Goal: Task Accomplishment & Management: Complete application form

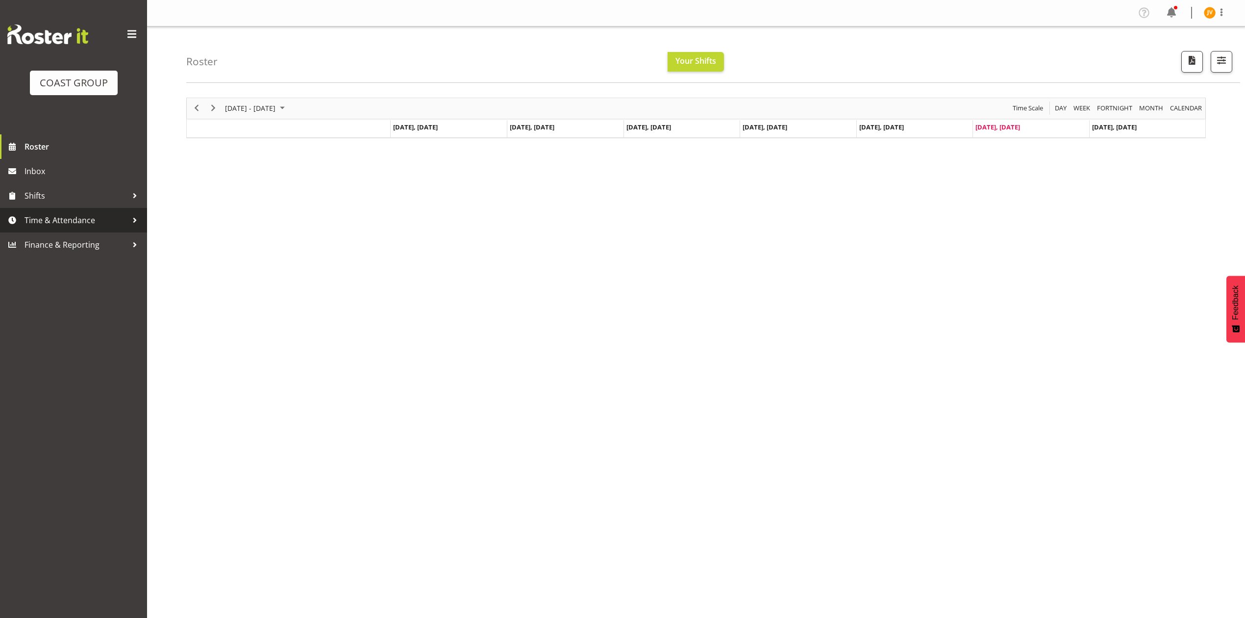
click at [77, 211] on link "Time & Attendance" at bounding box center [73, 220] width 147 height 25
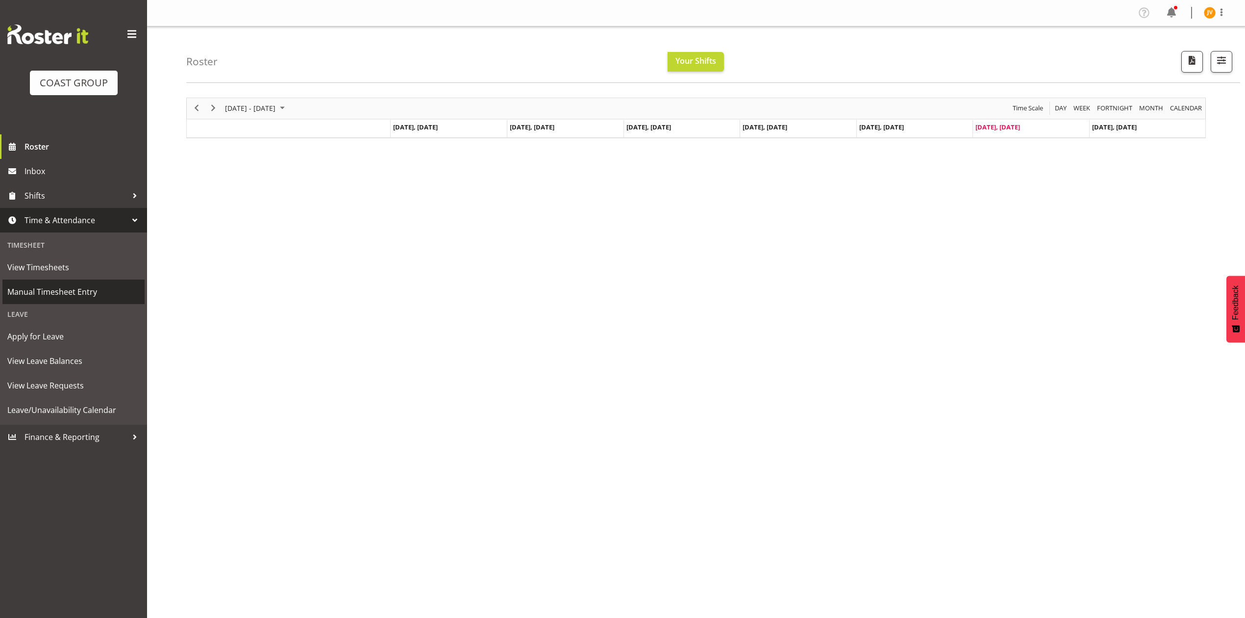
click at [77, 291] on span "Manual Timesheet Entry" at bounding box center [73, 291] width 132 height 15
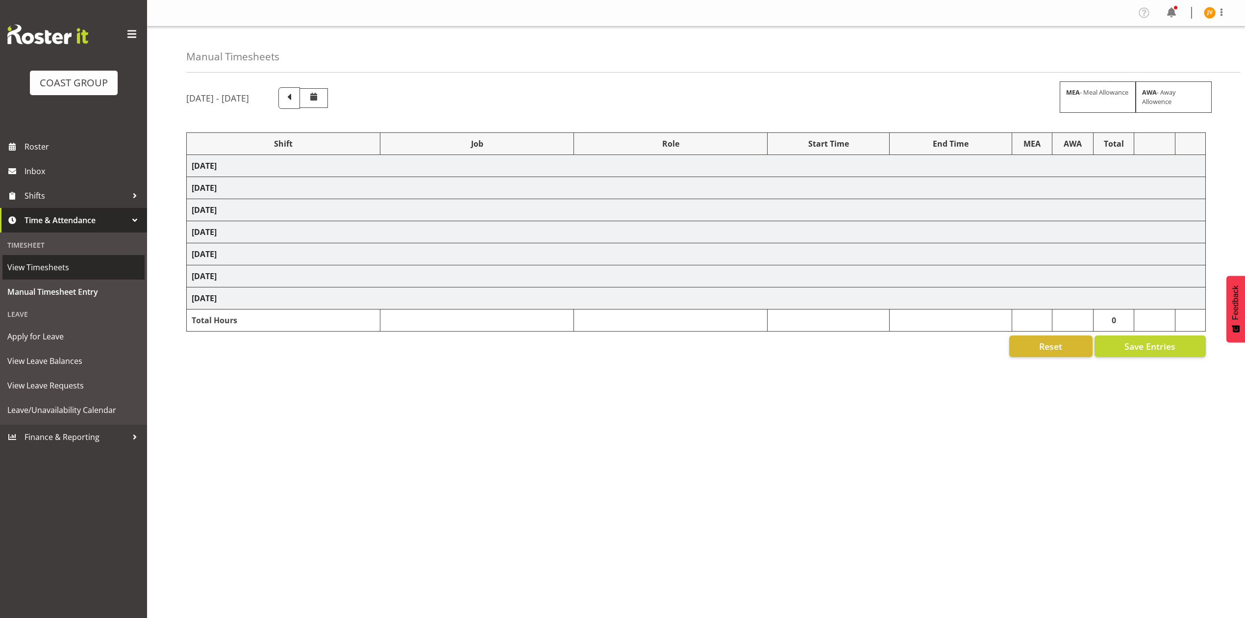
select select "1881"
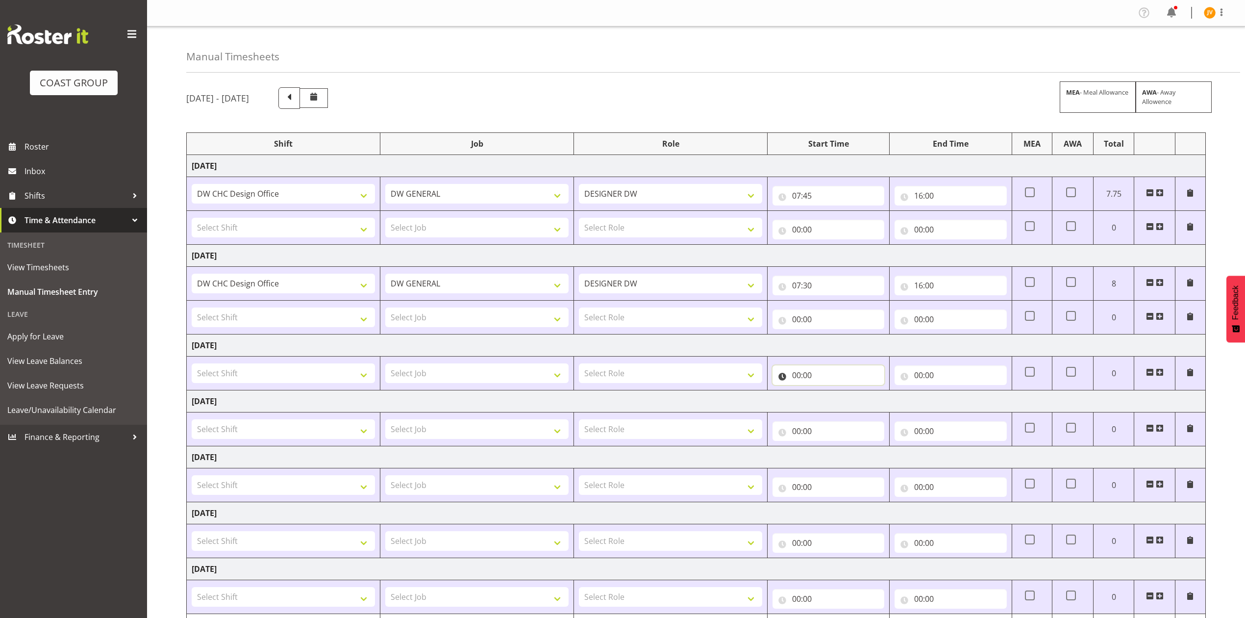
click at [793, 377] on input "00:00" at bounding box center [829, 375] width 112 height 20
click at [841, 402] on select "00 01 02 03 04 05 06 07 08 09 10 11 12 13 14 15 16 17 18 19 20 21 22 23" at bounding box center [839, 401] width 22 height 20
select select "7"
click at [828, 393] on select "00 01 02 03 04 05 06 07 08 09 10 11 12 13 14 15 16 17 18 19 20 21 22 23" at bounding box center [839, 401] width 22 height 20
type input "07:00"
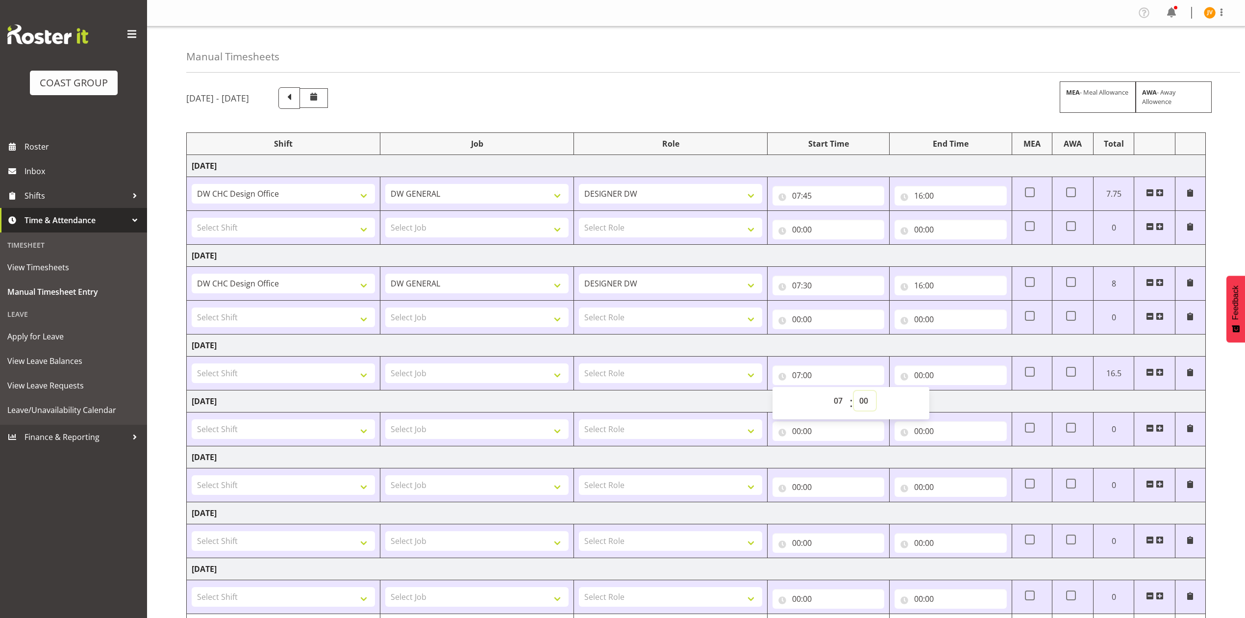
click at [869, 400] on select "00 01 02 03 04 05 06 07 08 09 10 11 12 13 14 15 16 17 18 19 20 21 22 23 24 25 2…" at bounding box center [865, 401] width 22 height 20
select select "30"
click at [854, 393] on select "00 01 02 03 04 05 06 07 08 09 10 11 12 13 14 15 16 17 18 19 20 21 22 23 24 25 2…" at bounding box center [865, 401] width 22 height 20
type input "07:30"
click at [917, 383] on input "00:00" at bounding box center [951, 375] width 112 height 20
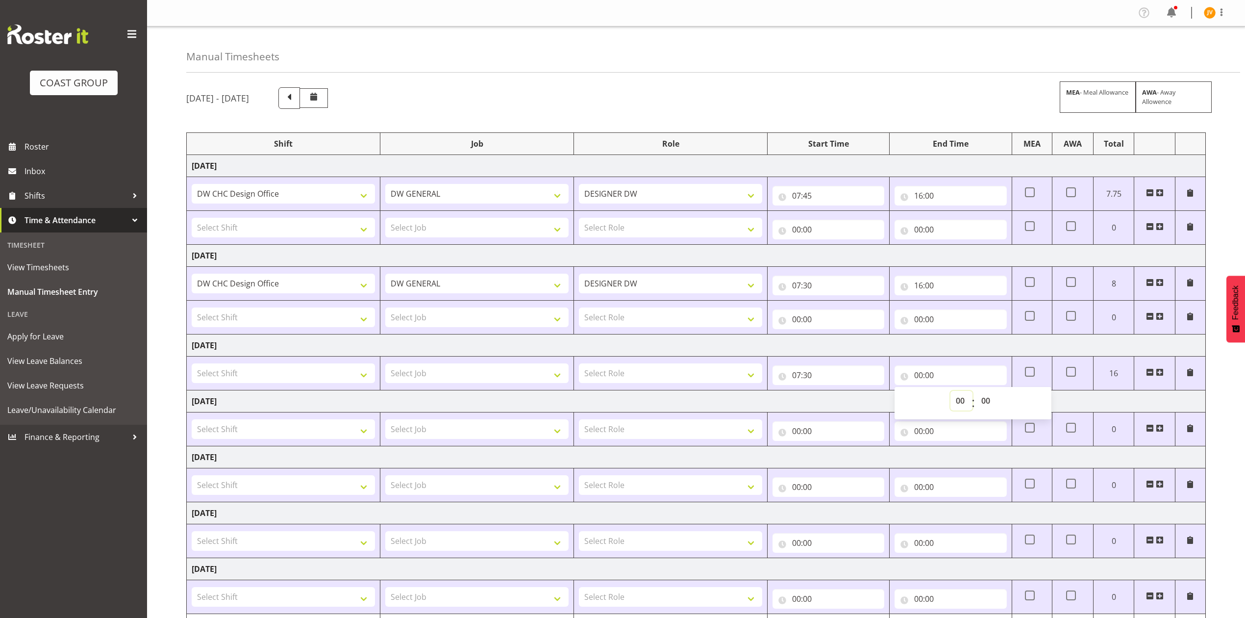
click at [964, 406] on select "00 01 02 03 04 05 06 07 08 09 10 11 12 13 14 15 16 17 18 19 20 21 22 23" at bounding box center [961, 401] width 22 height 20
select select "16"
click at [950, 393] on select "00 01 02 03 04 05 06 07 08 09 10 11 12 13 14 15 16 17 18 19 20 21 22 23" at bounding box center [961, 401] width 22 height 20
type input "16:00"
click at [956, 404] on select "00 01 02 03 04 05 06 07 08 09 10 11 12 13 14 15 16 17 18 19 20 21 22 23" at bounding box center [961, 401] width 22 height 20
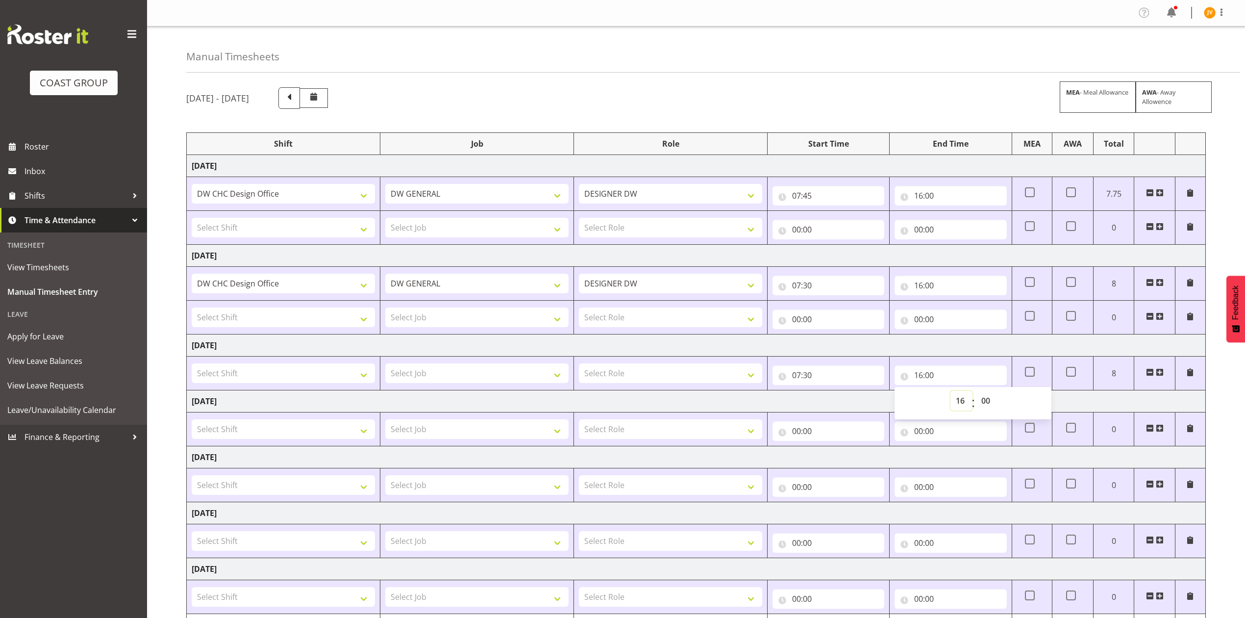
select select "15"
click at [950, 393] on select "00 01 02 03 04 05 06 07 08 09 10 11 12 13 14 15 16 17 18 19 20 21 22 23" at bounding box center [961, 401] width 22 height 20
type input "15:00"
click at [984, 403] on select "00 01 02 03 04 05 06 07 08 09 10 11 12 13 14 15 16 17 18 19 20 21 22 23 24 25 2…" at bounding box center [987, 401] width 22 height 20
select select "30"
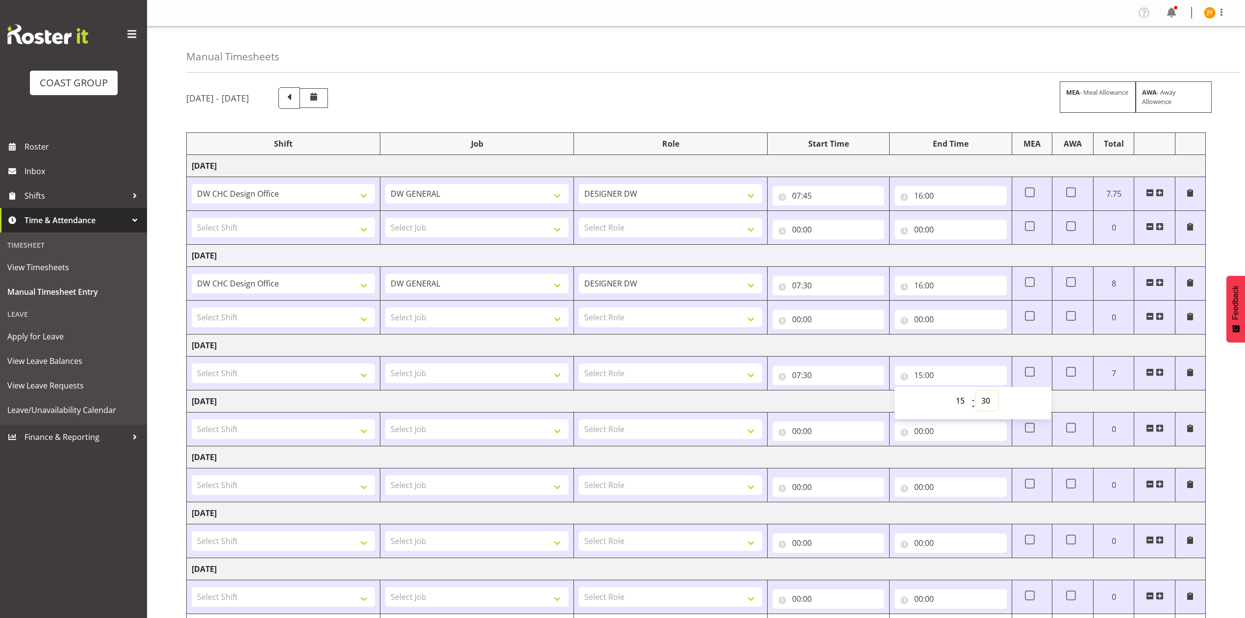
click at [976, 393] on select "00 01 02 03 04 05 06 07 08 09 10 11 12 13 14 15 16 17 18 19 20 21 22 23 24 25 2…" at bounding box center [987, 401] width 22 height 20
type input "15:30"
click at [239, 428] on select "Select Shift DW CHC Design Office DW CHC General Work Aug DW CHC General Work D…" at bounding box center [283, 429] width 183 height 20
select select "1512"
click at [192, 422] on select "Select Shift DW CHC Design Office DW CHC General Work Aug DW CHC General Work D…" at bounding box center [283, 429] width 183 height 20
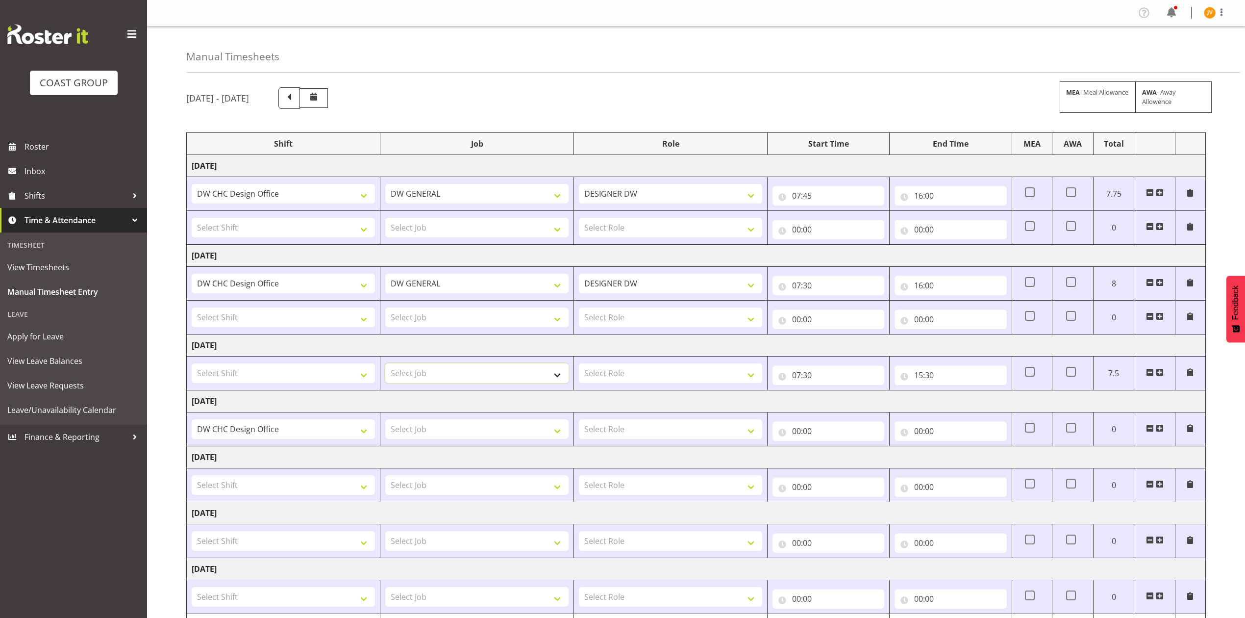
click at [451, 383] on select "Select Job 1 Carlton Events 1 Carlton Hamilton 1 Carlton Wellington 1 EHS WAREH…" at bounding box center [476, 373] width 183 height 20
click at [331, 373] on select "Select Shift DW CHC Design Office DW CHC General Work Aug DW CHC General Work D…" at bounding box center [283, 373] width 183 height 20
select select "1512"
click at [192, 365] on select "Select Shift DW CHC Design Office DW CHC General Work Aug DW CHC General Work D…" at bounding box center [283, 373] width 183 height 20
click at [477, 367] on select "Select Job 1 Carlton Events 1 Carlton Hamilton 1 Carlton Wellington 1 EHS WAREH…" at bounding box center [476, 373] width 183 height 20
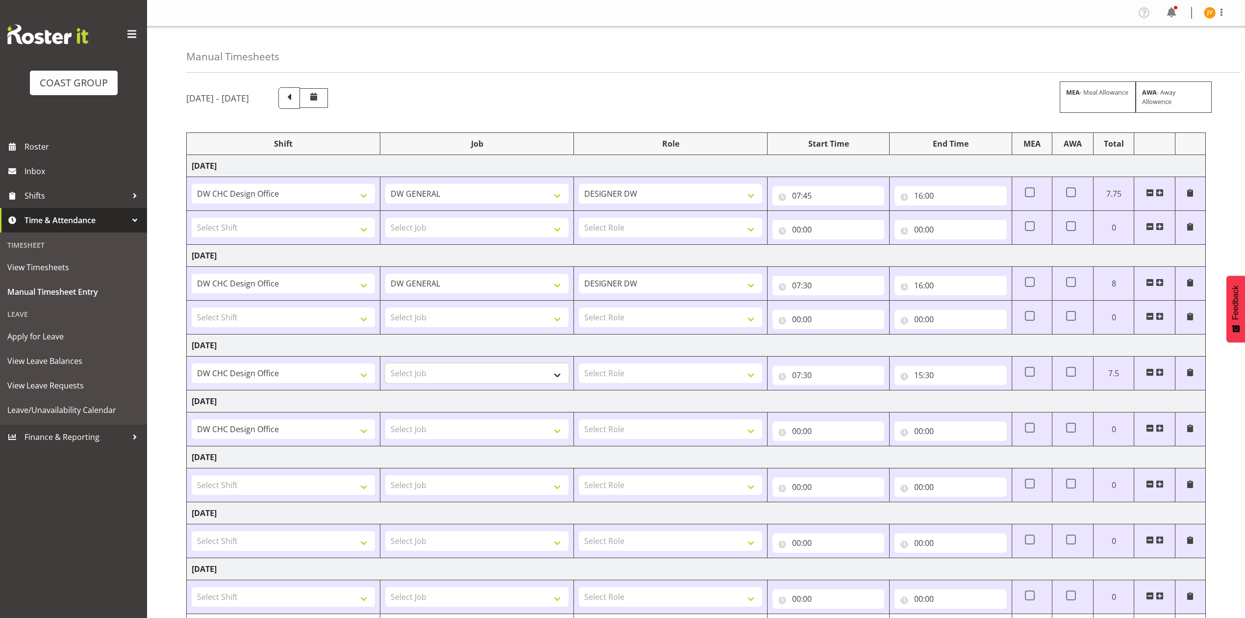
select select "1881"
click at [385, 365] on select "Select Job 1 Carlton Events 1 Carlton Hamilton 1 Carlton Wellington 1 EHS WAREH…" at bounding box center [476, 373] width 183 height 20
click at [632, 371] on select "Select Role DESIGNER DW" at bounding box center [670, 373] width 183 height 20
select select "221"
click at [579, 365] on select "Select Role DESIGNER DW" at bounding box center [670, 373] width 183 height 20
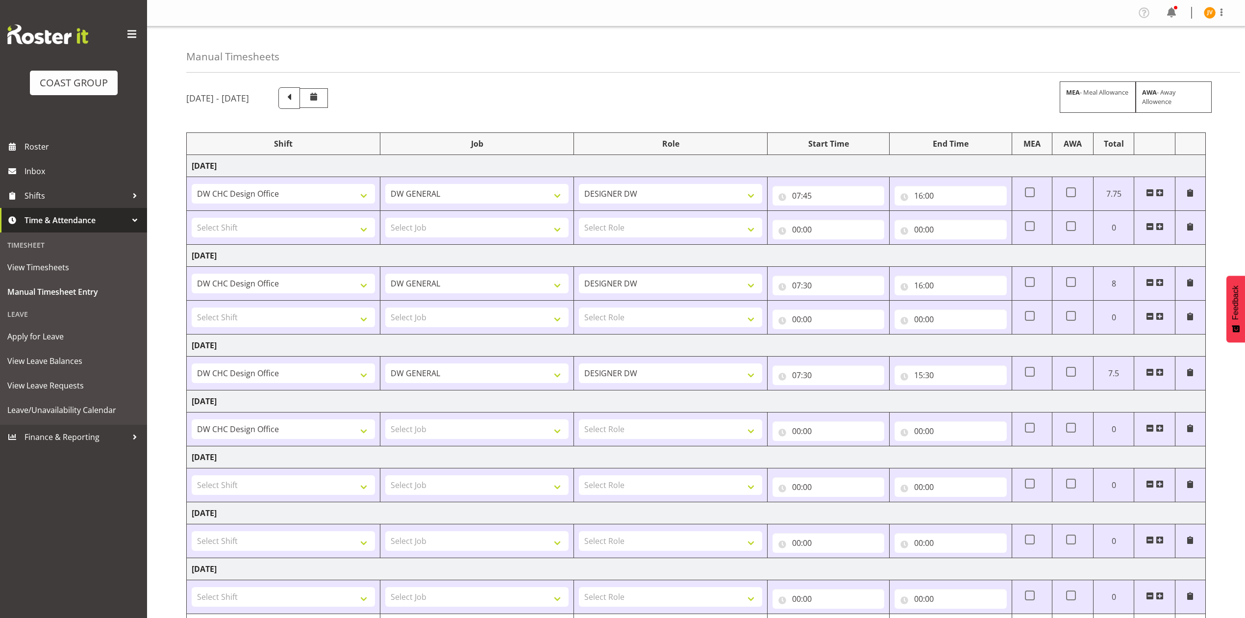
click at [1151, 316] on span at bounding box center [1150, 316] width 8 height 8
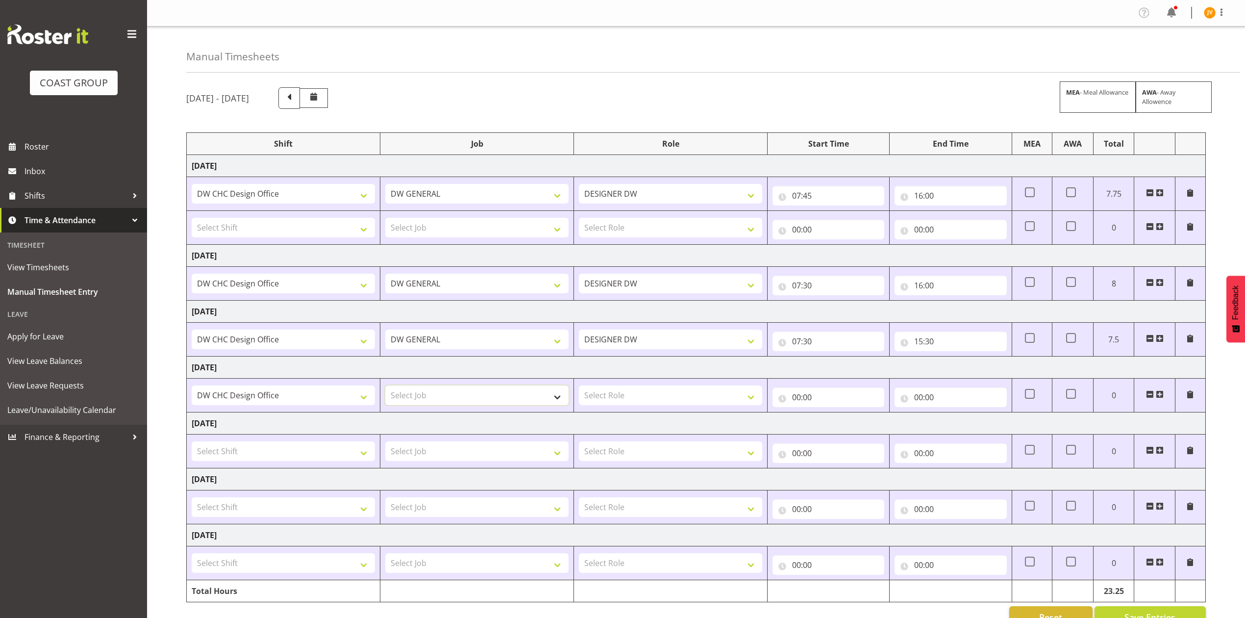
click at [473, 393] on select "Select Job 1 Carlton Events 1 Carlton Hamilton 1 Carlton Wellington 1 EHS WAREH…" at bounding box center [476, 395] width 183 height 20
select select "1881"
click at [385, 387] on select "Select Job 1 Carlton Events 1 Carlton Hamilton 1 Carlton Wellington 1 EHS WAREH…" at bounding box center [476, 395] width 183 height 20
click at [661, 403] on select "Select Role DESIGNER DW" at bounding box center [670, 395] width 183 height 20
select select "221"
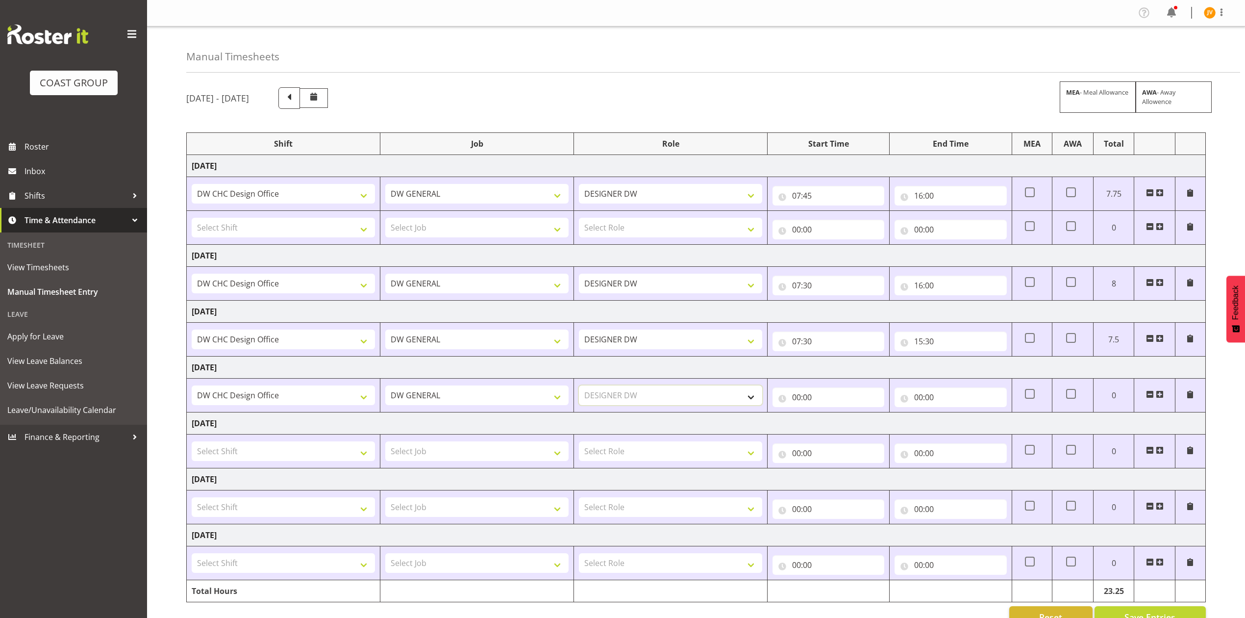
click at [579, 387] on select "Select Role DESIGNER DW" at bounding box center [670, 395] width 183 height 20
click at [1150, 227] on span at bounding box center [1150, 227] width 8 height 8
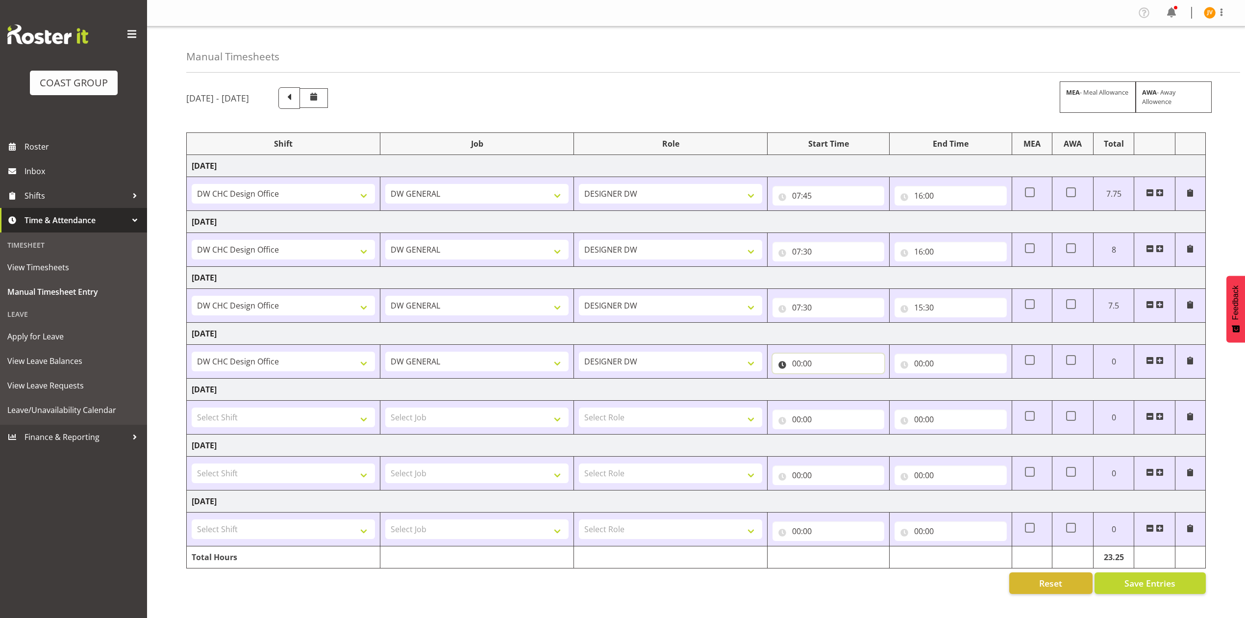
click at [796, 366] on input "00:00" at bounding box center [829, 363] width 112 height 20
click at [840, 391] on select "00 01 02 03 04 05 06 07 08 09 10 11 12 13 14 15 16 17 18 19 20 21 22 23" at bounding box center [839, 389] width 22 height 20
select select "10"
click at [828, 381] on select "00 01 02 03 04 05 06 07 08 09 10 11 12 13 14 15 16 17 18 19 20 21 22 23" at bounding box center [839, 389] width 22 height 20
type input "10:00"
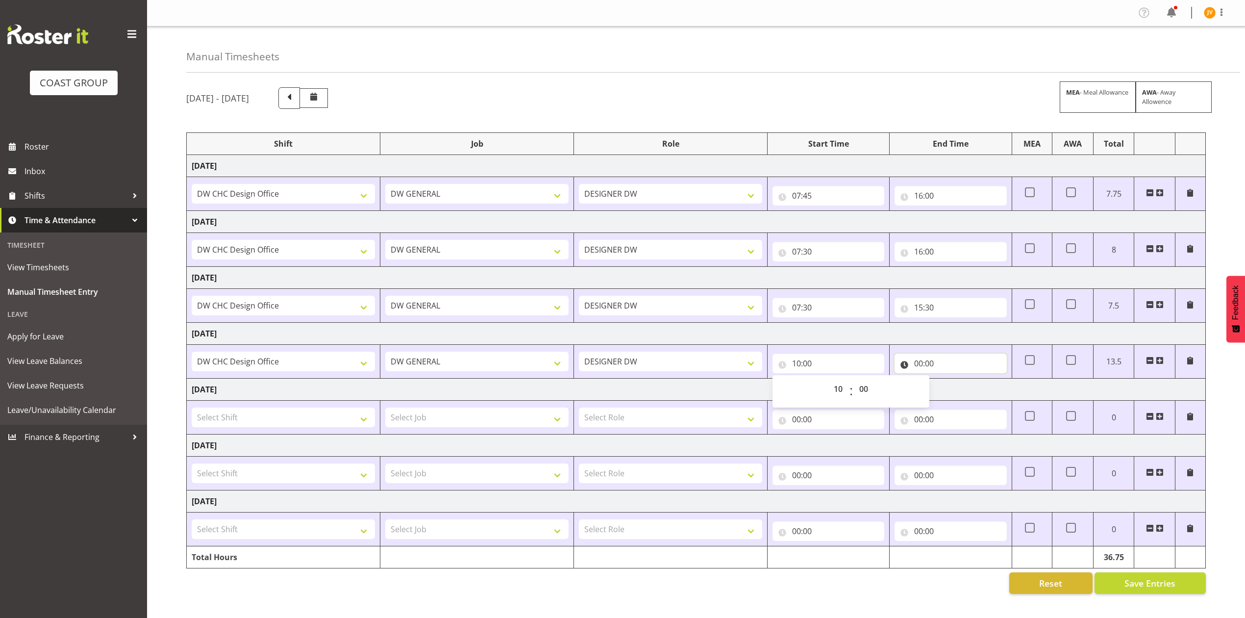
click at [923, 361] on input "00:00" at bounding box center [951, 363] width 112 height 20
click at [1083, 332] on td "Saturday 16th August 2025" at bounding box center [696, 334] width 1019 height 22
click at [914, 367] on input "00:00" at bounding box center [951, 363] width 112 height 20
click at [961, 389] on select "00 01 02 03 04 05 06 07 08 09 10 11 12 13 14 15 16 17 18 19 20 21 22 23" at bounding box center [961, 389] width 22 height 20
select select "13"
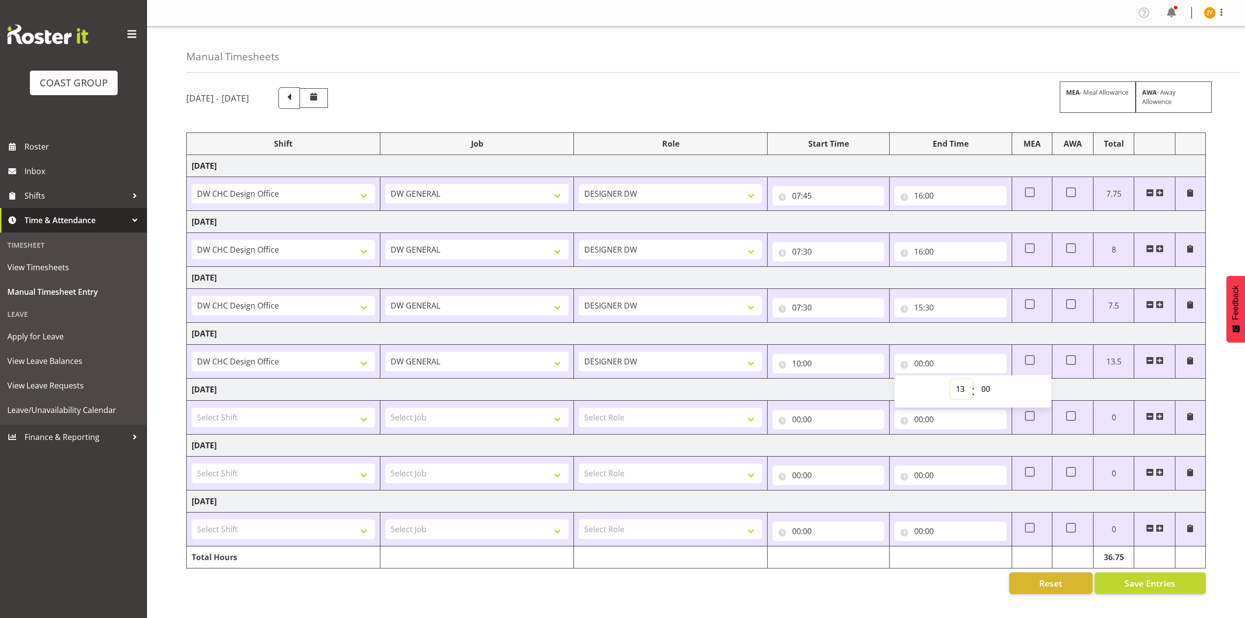
click at [950, 381] on select "00 01 02 03 04 05 06 07 08 09 10 11 12 13 14 15 16 17 18 19 20 21 22 23" at bounding box center [961, 389] width 22 height 20
type input "13:00"
click at [1161, 582] on span "Save Entries" at bounding box center [1150, 582] width 51 height 13
